Goal: Find specific page/section: Find specific page/section

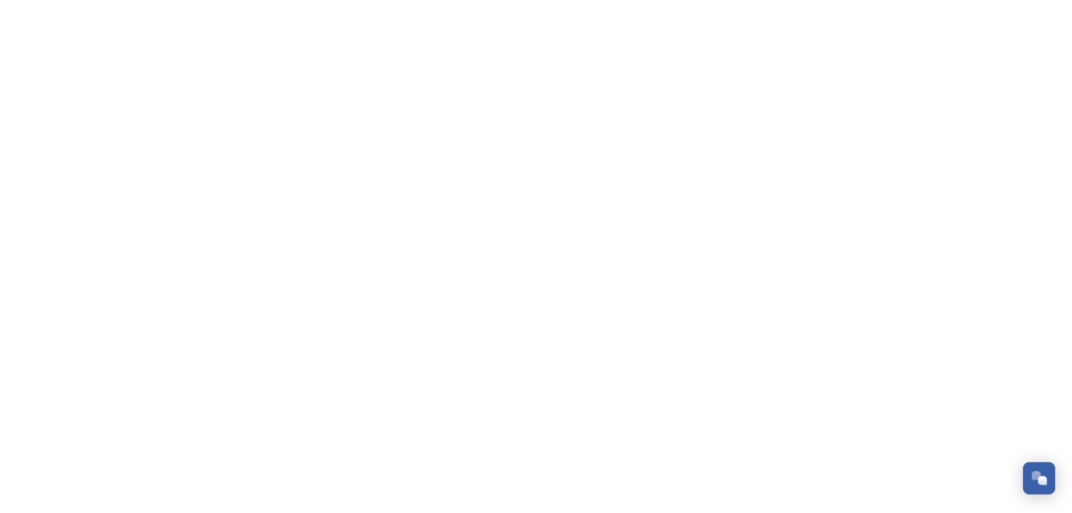
scroll to position [280, 0]
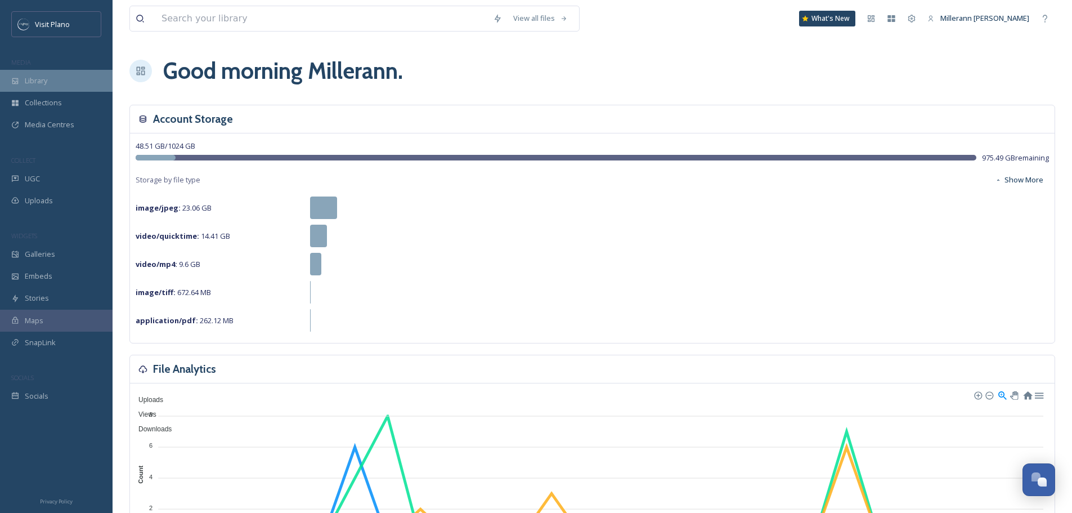
click at [35, 82] on span "Library" at bounding box center [36, 80] width 23 height 11
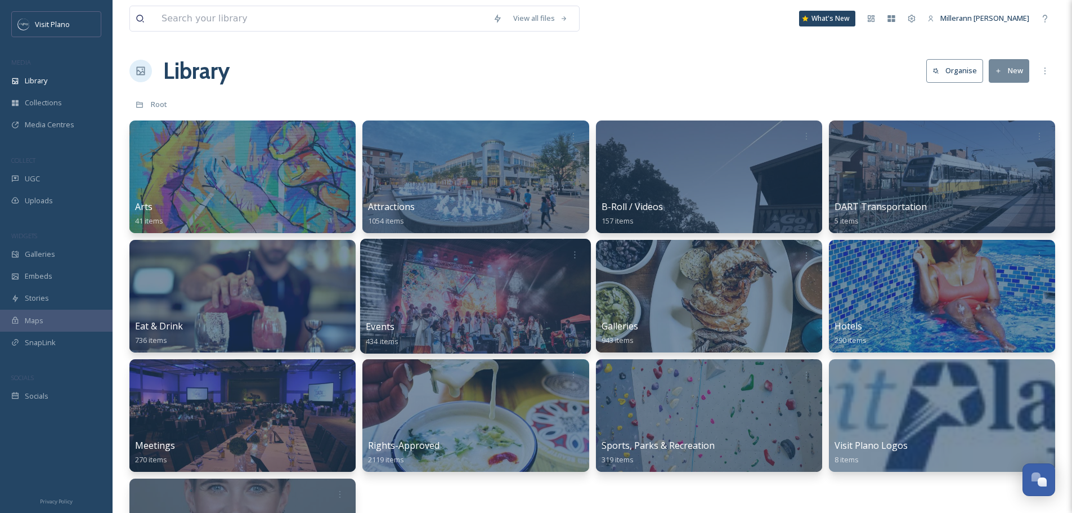
click at [489, 316] on div at bounding box center [475, 296] width 231 height 115
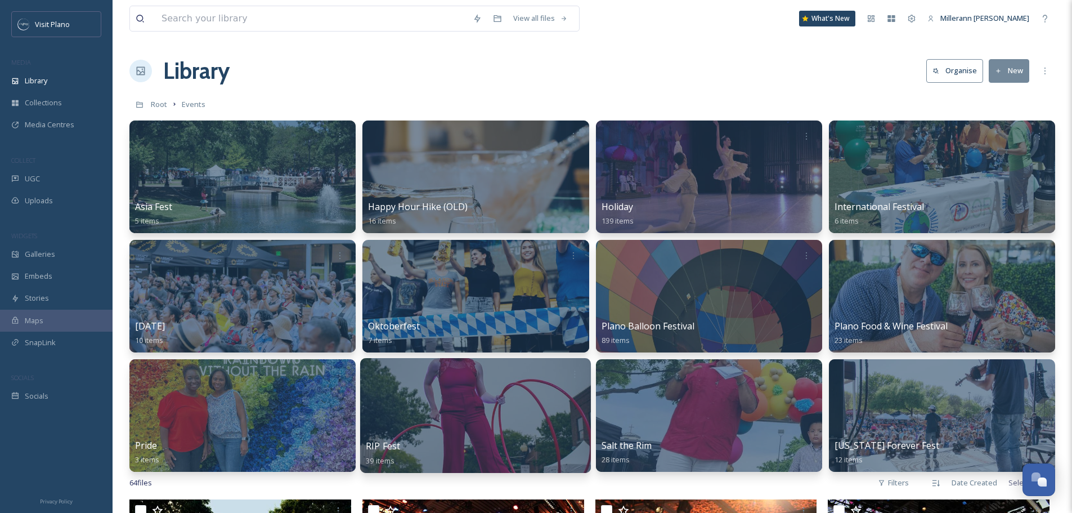
click at [487, 451] on div "RIP Fest 39 items" at bounding box center [475, 453] width 219 height 28
click at [399, 432] on div at bounding box center [475, 415] width 231 height 115
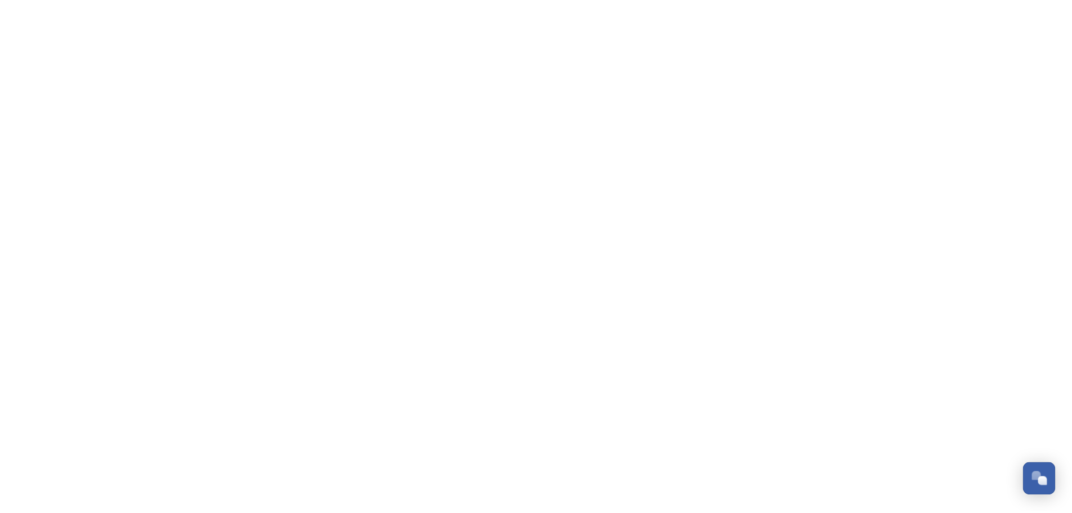
scroll to position [280, 0]
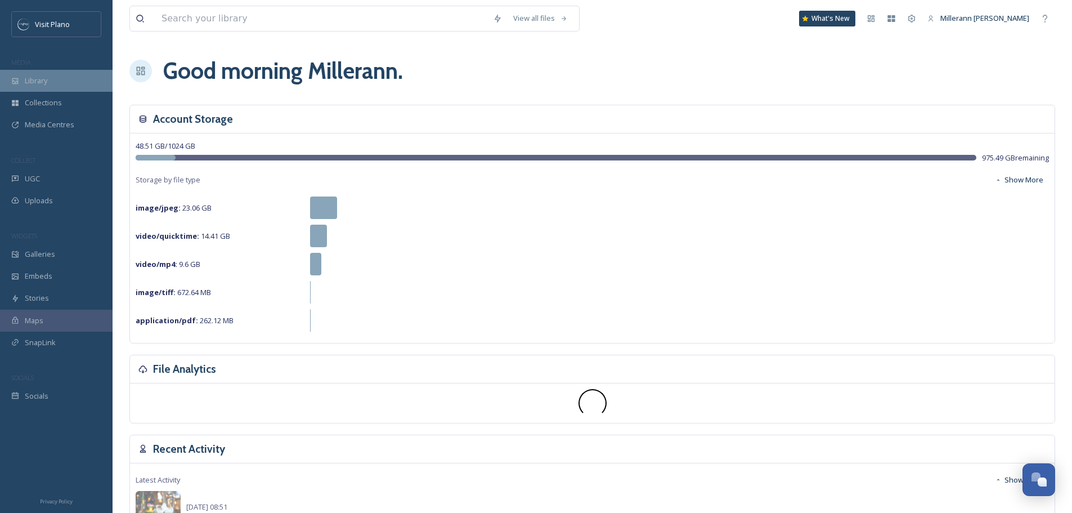
click at [50, 75] on div "Library" at bounding box center [56, 81] width 113 height 22
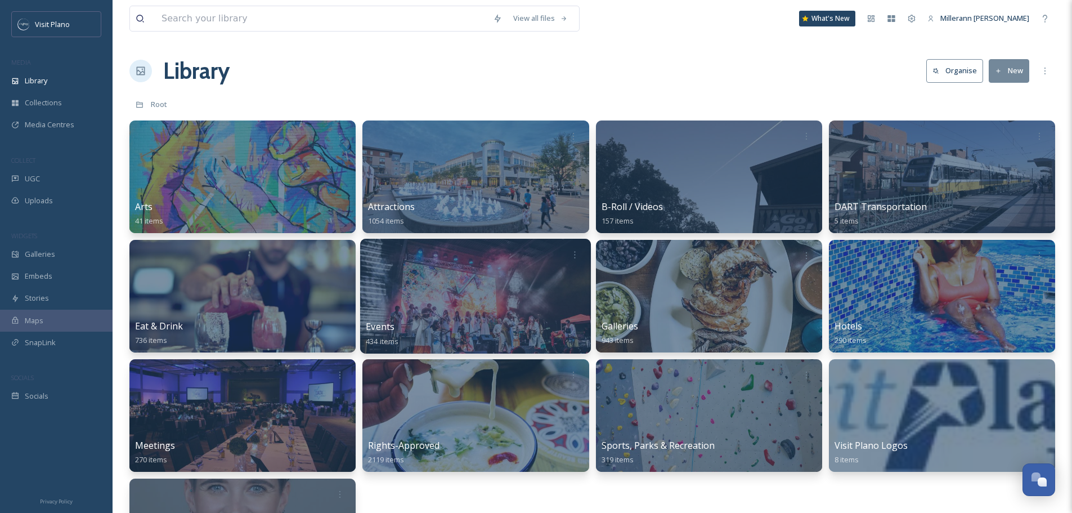
click at [384, 303] on div at bounding box center [475, 296] width 231 height 115
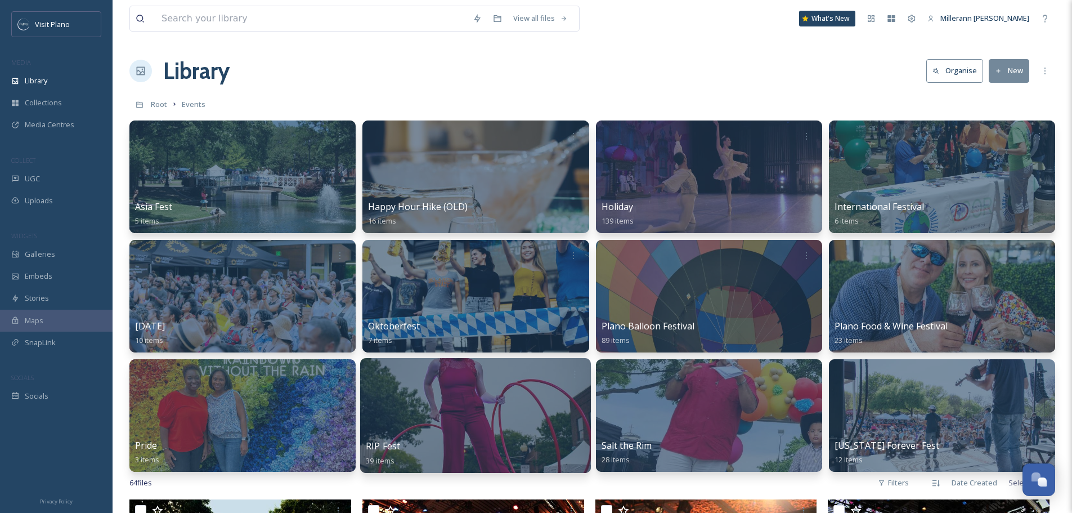
click at [455, 442] on div "RIP Fest 39 items" at bounding box center [475, 453] width 219 height 28
click at [397, 445] on span "RIP Fest" at bounding box center [383, 445] width 34 height 12
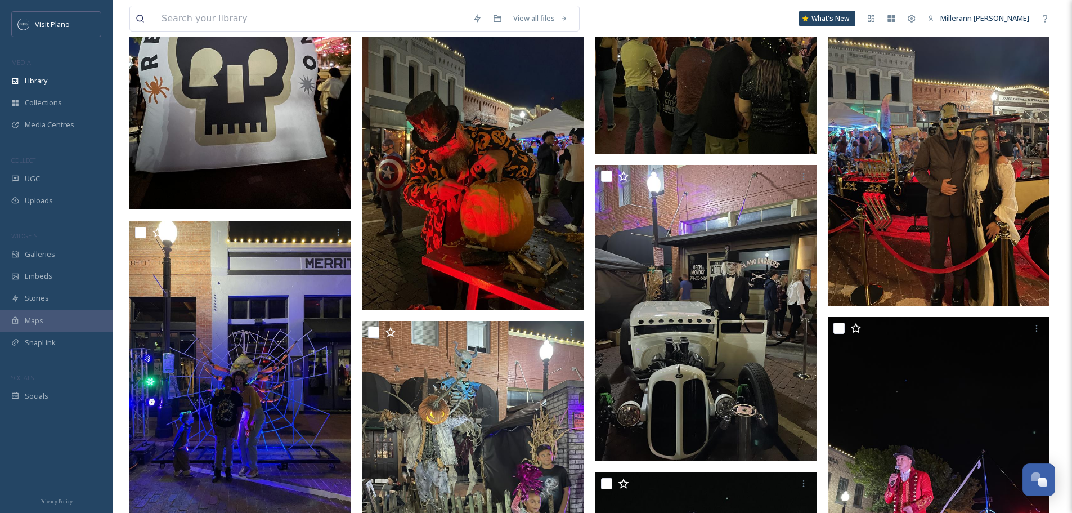
scroll to position [1120, 0]
